Goal: Check status: Check status

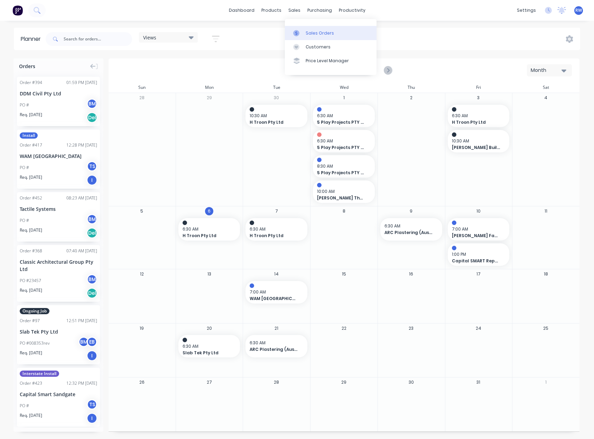
click at [308, 33] on div "Sales Orders" at bounding box center [320, 33] width 28 height 6
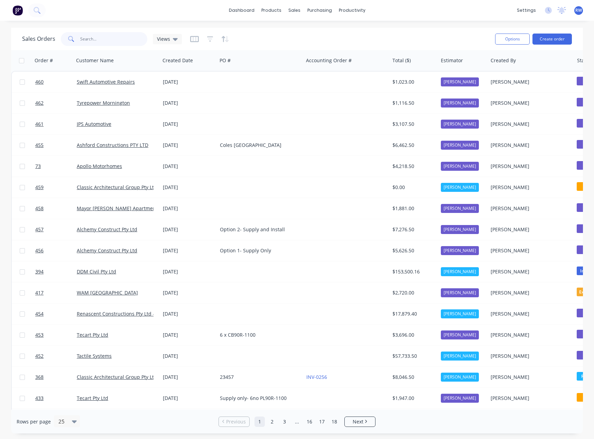
click at [107, 40] on input "text" at bounding box center [113, 39] width 67 height 14
click at [347, 10] on div "productivity" at bounding box center [352, 10] width 34 height 10
click at [364, 46] on div "Planner" at bounding box center [362, 47] width 16 height 6
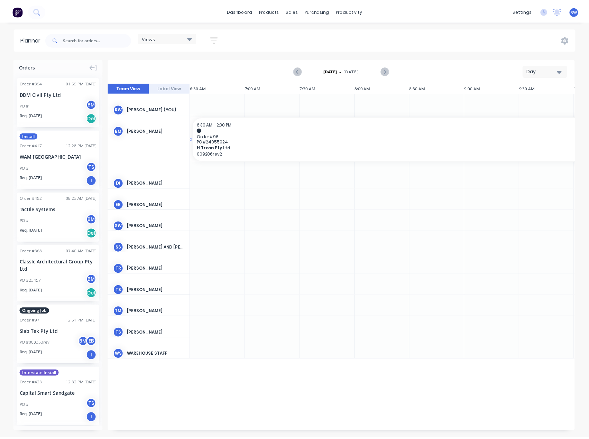
scroll to position [0, 497]
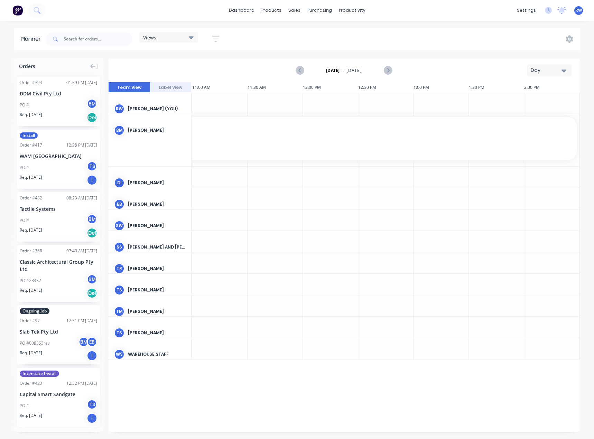
click at [545, 66] on button "Day" at bounding box center [549, 70] width 45 height 12
click at [528, 118] on div "Month" at bounding box center [537, 117] width 68 height 14
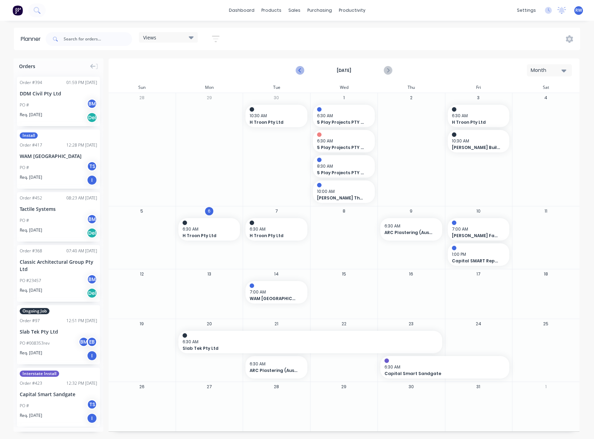
click at [298, 70] on icon "Previous page" at bounding box center [300, 70] width 8 height 8
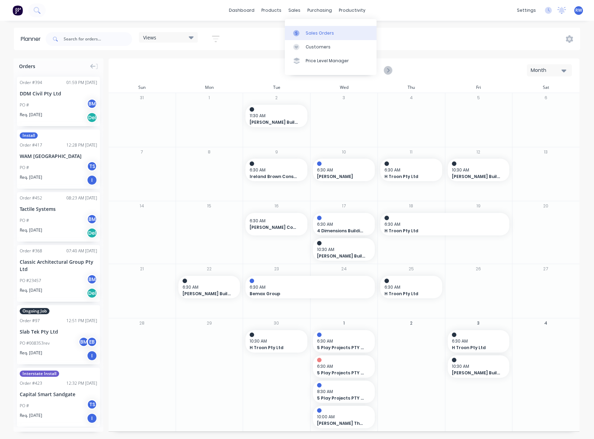
click at [304, 32] on link "Sales Orders" at bounding box center [331, 33] width 92 height 14
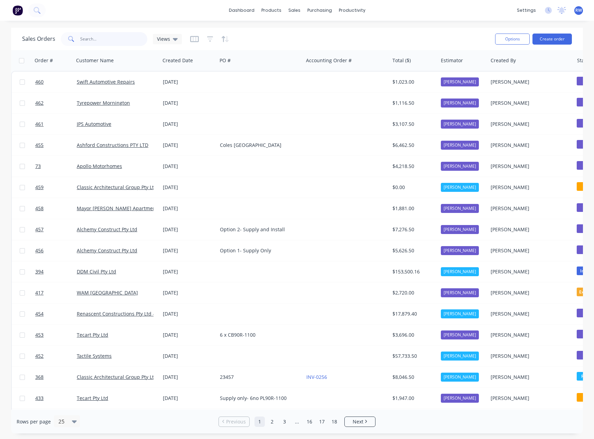
click at [101, 39] on input "text" at bounding box center [113, 39] width 67 height 14
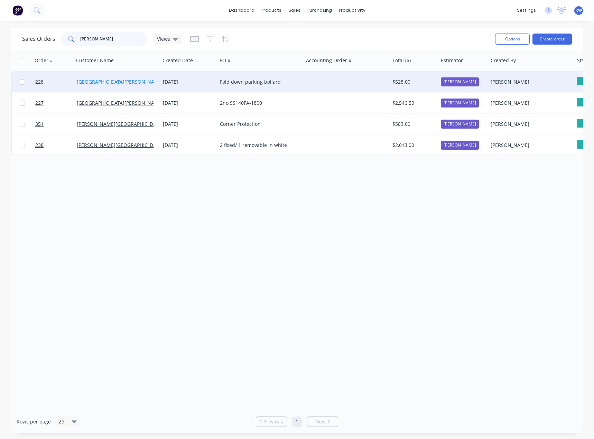
type input "[PERSON_NAME]"
click at [97, 81] on link "[GEOGRAPHIC_DATA][PERSON_NAME]" at bounding box center [120, 81] width 86 height 7
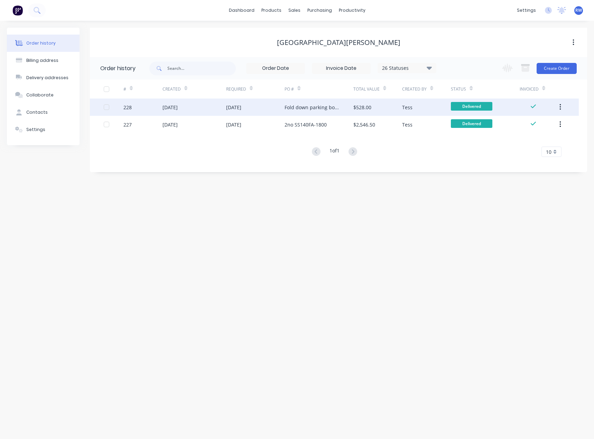
click at [561, 104] on icon "button" at bounding box center [560, 107] width 2 height 8
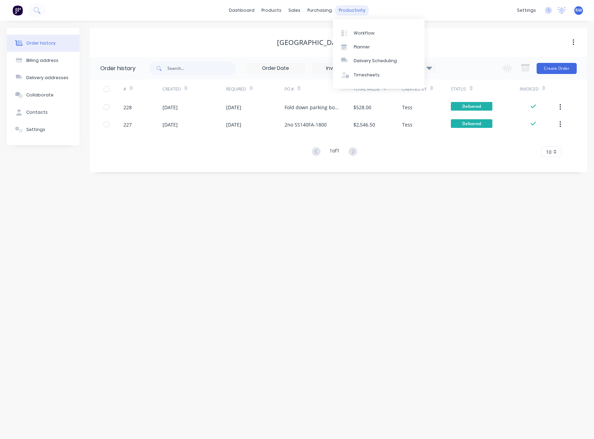
click at [346, 11] on div "productivity" at bounding box center [352, 10] width 34 height 10
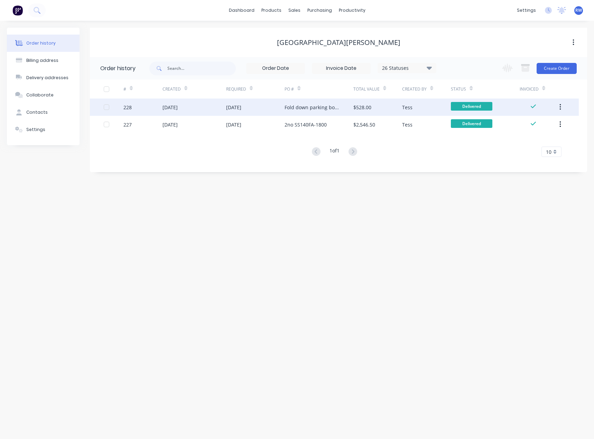
click at [312, 109] on div "Fold down parking bollard" at bounding box center [312, 107] width 55 height 7
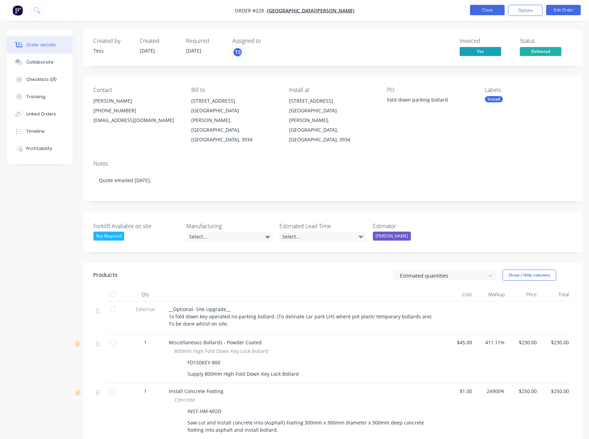
click at [481, 13] on button "Close" at bounding box center [487, 10] width 35 height 10
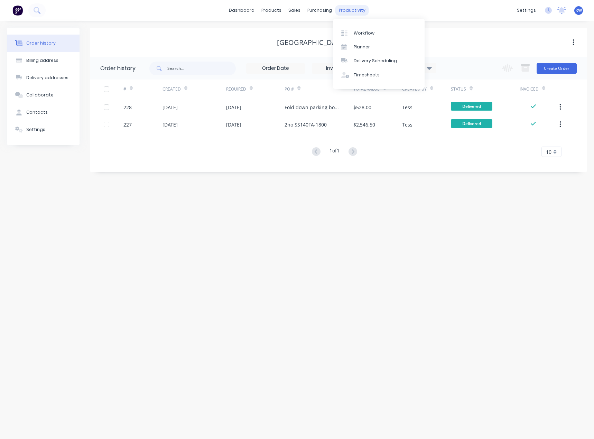
click at [354, 11] on div "productivity" at bounding box center [352, 10] width 34 height 10
click at [358, 48] on div "Planner" at bounding box center [362, 47] width 16 height 6
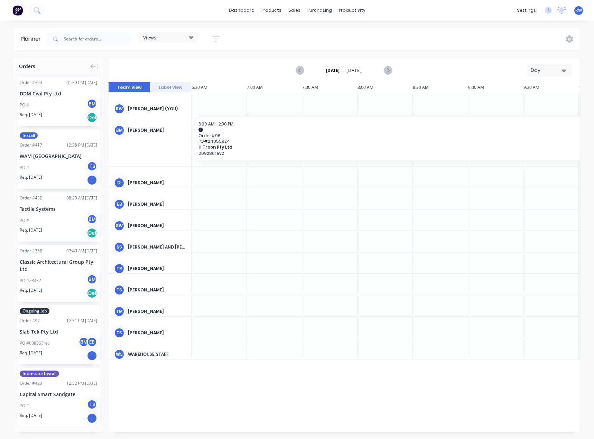
scroll to position [0, 497]
click at [103, 44] on input "text" at bounding box center [98, 39] width 68 height 14
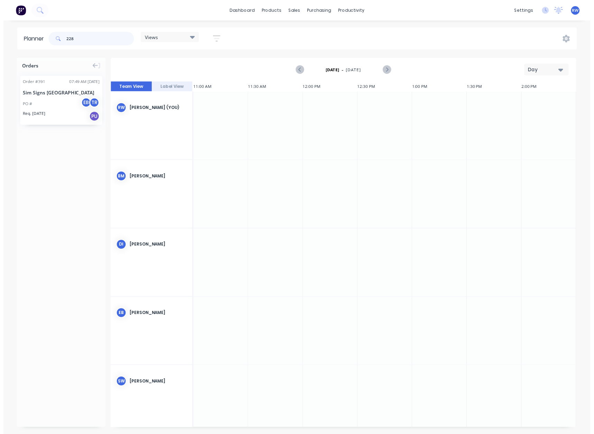
scroll to position [0, 498]
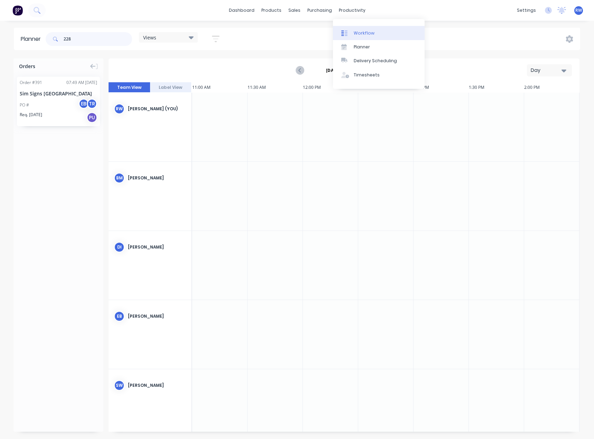
type input "228"
click at [357, 34] on div "Workflow" at bounding box center [364, 33] width 21 height 6
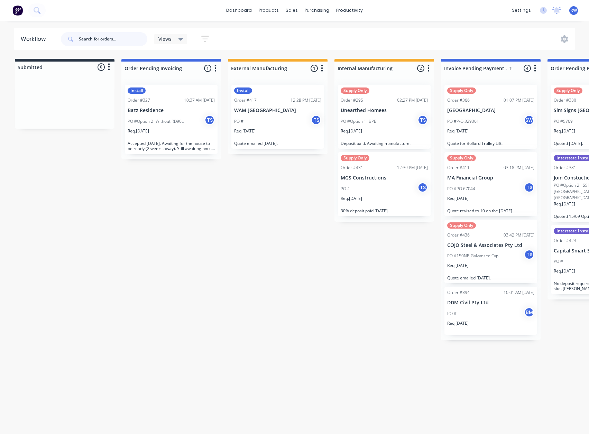
click at [101, 39] on input "text" at bounding box center [113, 39] width 68 height 14
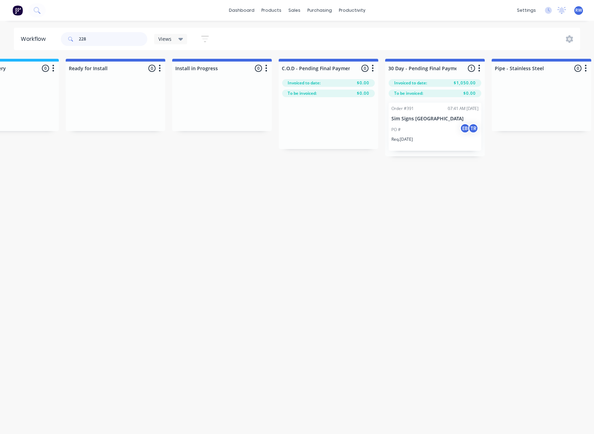
scroll to position [0, 628]
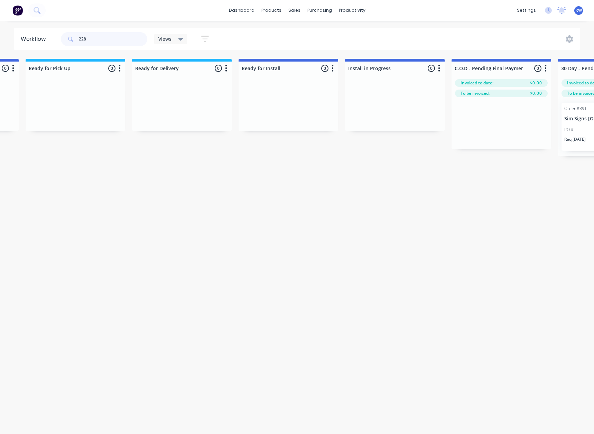
click at [94, 41] on input "228" at bounding box center [113, 39] width 68 height 14
type input "2"
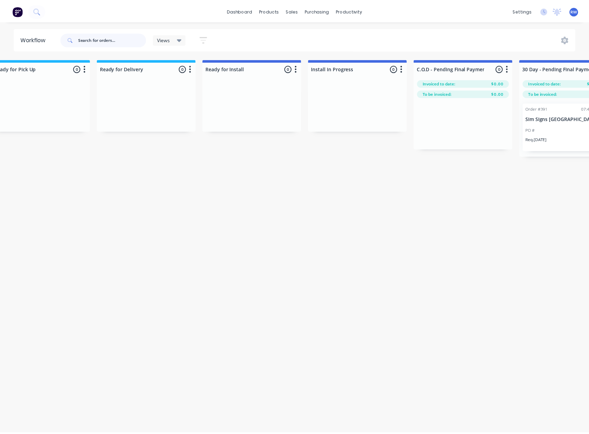
scroll to position [0, 0]
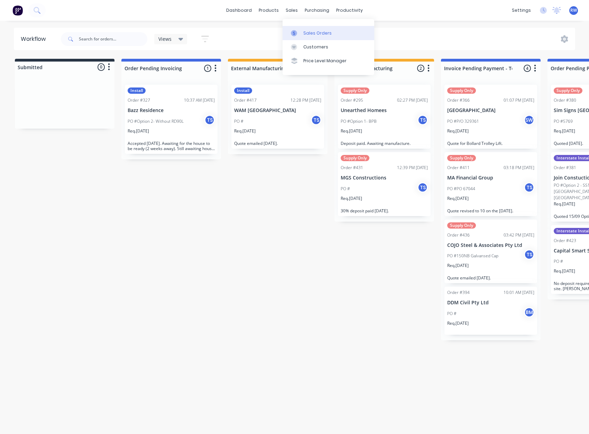
click at [301, 35] on div at bounding box center [296, 33] width 10 height 6
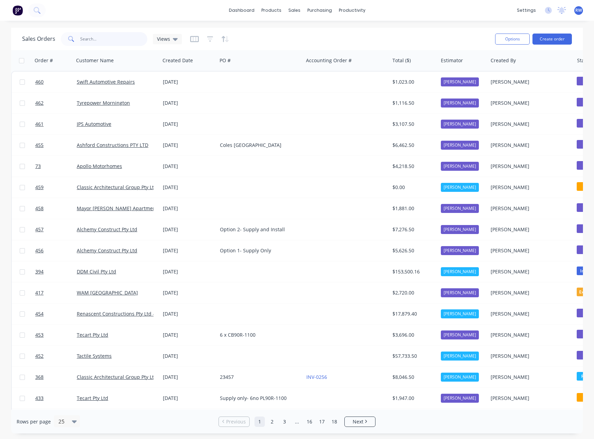
click at [114, 37] on input "text" at bounding box center [113, 39] width 67 height 14
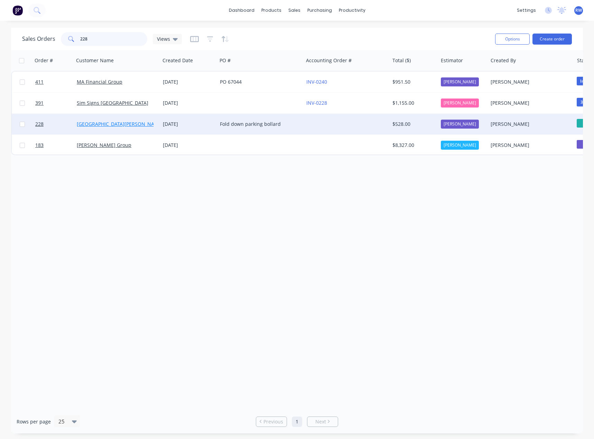
type input "228"
click at [118, 123] on link "[GEOGRAPHIC_DATA][PERSON_NAME]" at bounding box center [120, 124] width 86 height 7
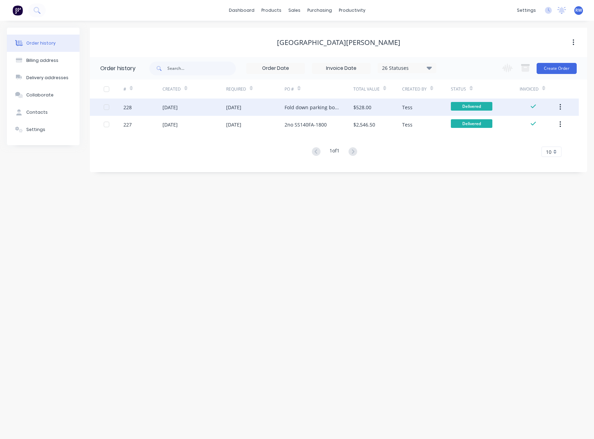
click at [564, 106] on button "button" at bounding box center [560, 107] width 16 height 12
click at [471, 106] on span "Delivered" at bounding box center [471, 106] width 41 height 9
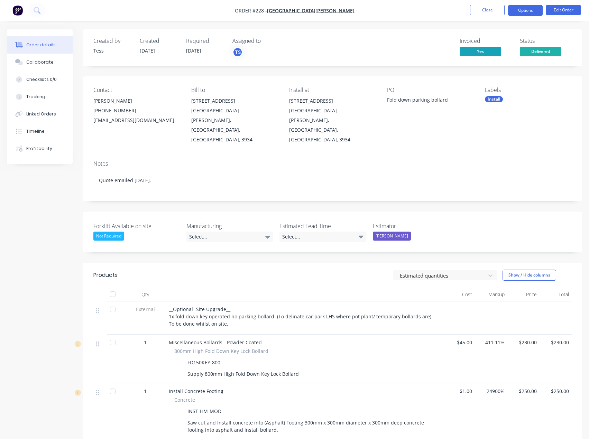
click at [529, 11] on button "Options" at bounding box center [525, 10] width 35 height 11
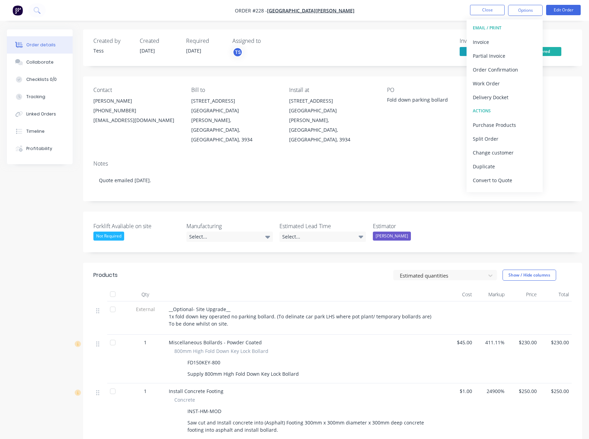
click at [399, 47] on div "Invoiced Yes Status Delivered" at bounding box center [437, 48] width 270 height 20
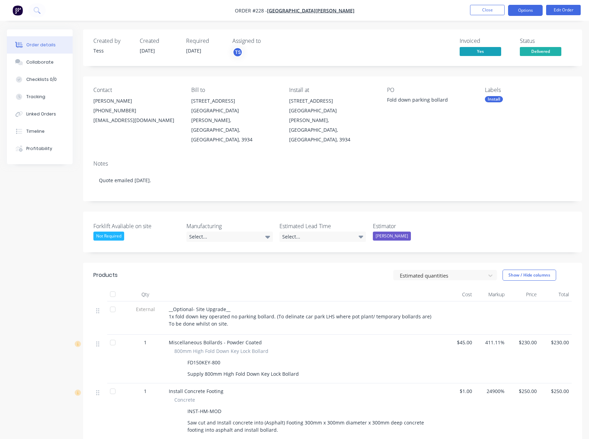
click at [516, 12] on button "Options" at bounding box center [525, 10] width 35 height 11
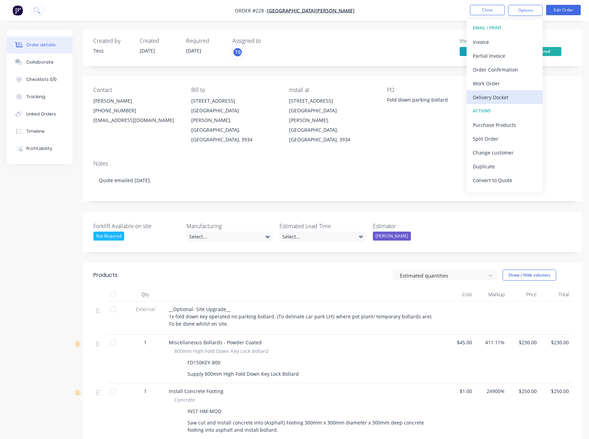
click at [496, 98] on div "Delivery Docket" at bounding box center [505, 97] width 64 height 10
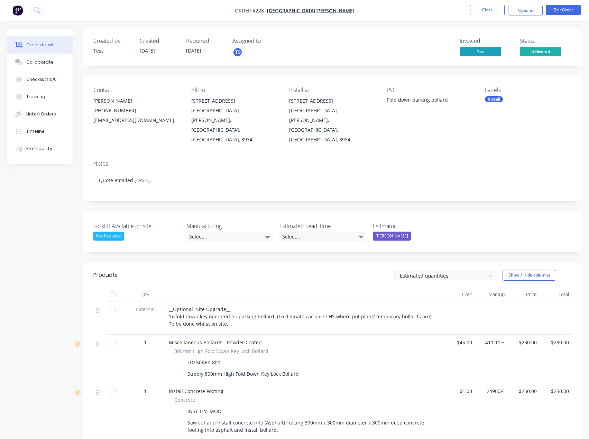
click at [392, 49] on div "Invoiced Yes Status Delivered" at bounding box center [437, 48] width 270 height 20
click at [530, 7] on button "Options" at bounding box center [525, 10] width 35 height 11
click at [389, 36] on div "Created by Tess Created 08/09/25 Required 14/08/25 Assigned to TS Invoiced Yes …" at bounding box center [332, 47] width 499 height 37
click at [523, 12] on button "Options" at bounding box center [525, 10] width 35 height 11
click at [495, 71] on div "Without pricing" at bounding box center [505, 70] width 64 height 10
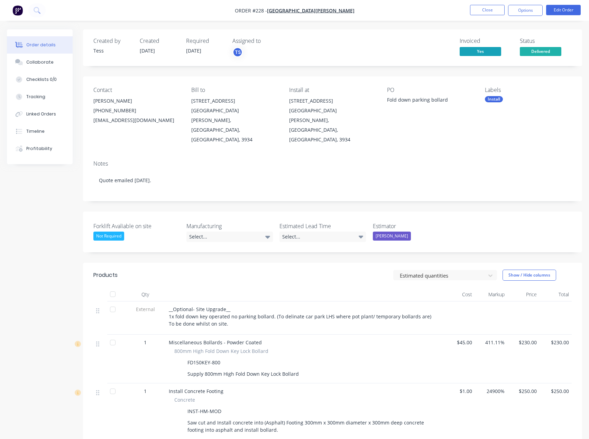
click at [382, 45] on div "Invoiced Yes Status Delivered" at bounding box center [437, 48] width 270 height 20
click at [490, 9] on button "Close" at bounding box center [487, 10] width 35 height 10
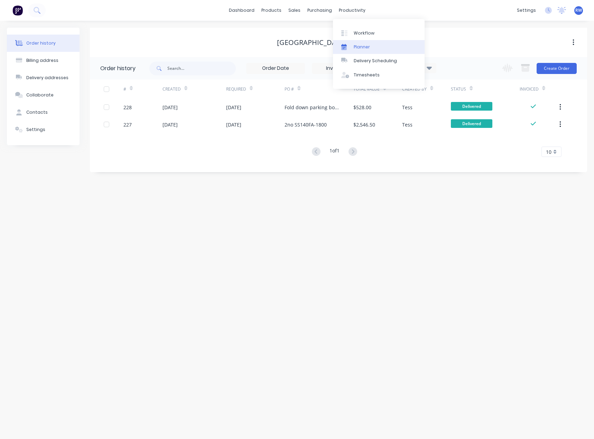
click at [364, 46] on div "Planner" at bounding box center [362, 47] width 16 height 6
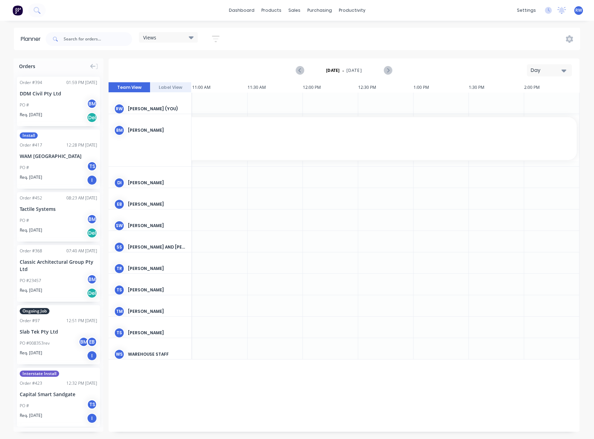
scroll to position [0, 497]
click at [546, 71] on div "Day" at bounding box center [547, 70] width 32 height 7
click at [529, 117] on div "Month" at bounding box center [537, 117] width 68 height 14
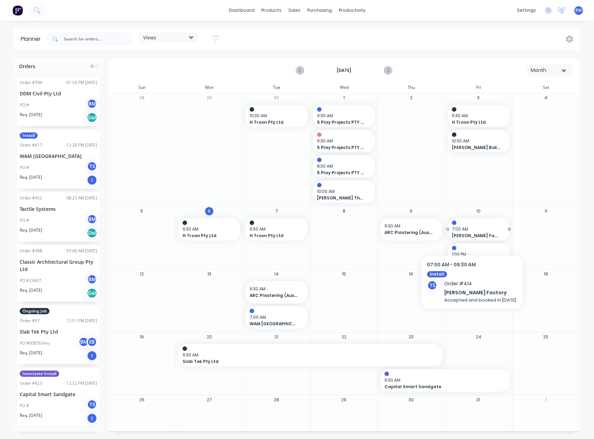
click at [478, 234] on span "[PERSON_NAME] Factory" at bounding box center [476, 236] width 48 height 6
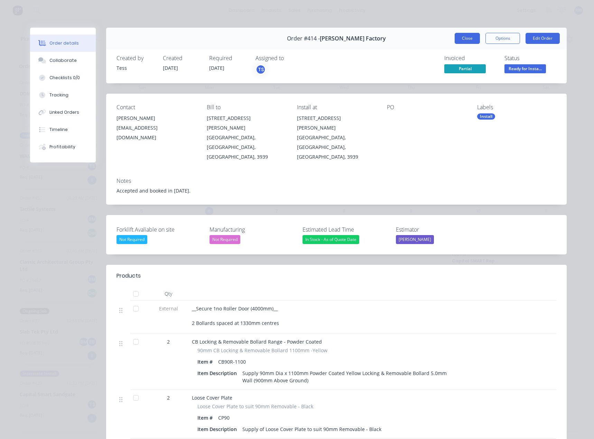
click at [469, 39] on button "Close" at bounding box center [467, 38] width 25 height 11
